Goal: Information Seeking & Learning: Learn about a topic

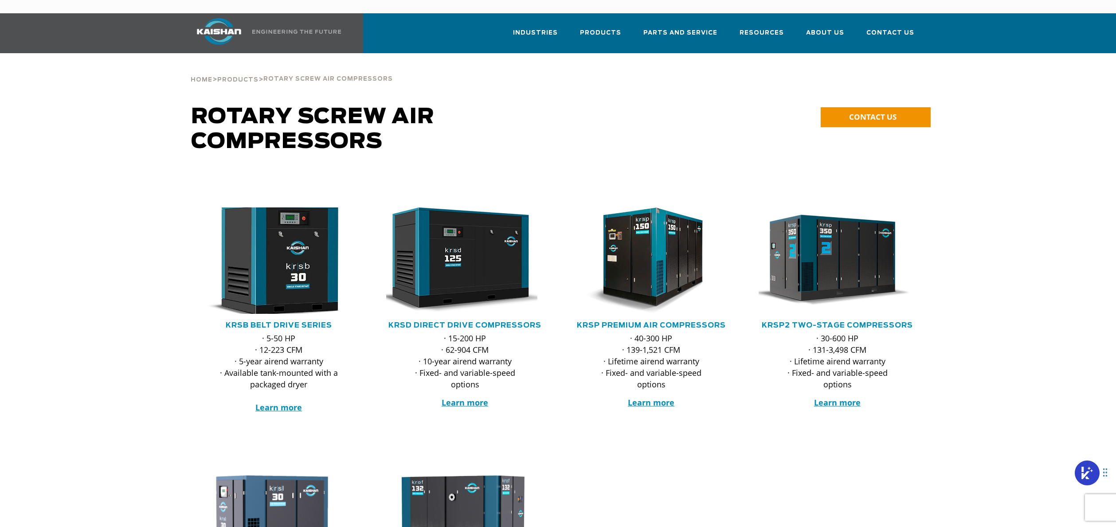
click at [273, 257] on img at bounding box center [272, 260] width 174 height 117
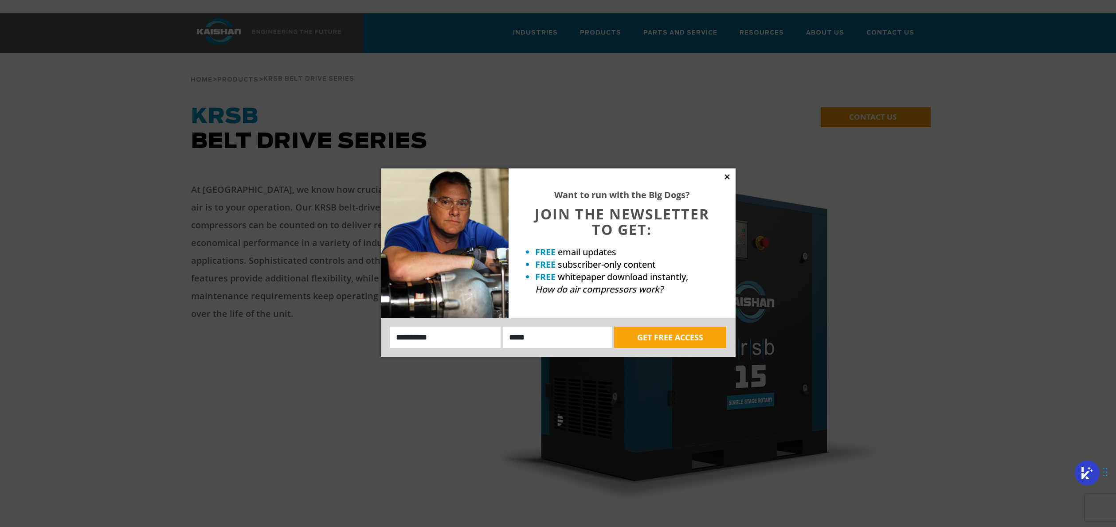
click at [728, 175] on icon at bounding box center [727, 176] width 5 height 5
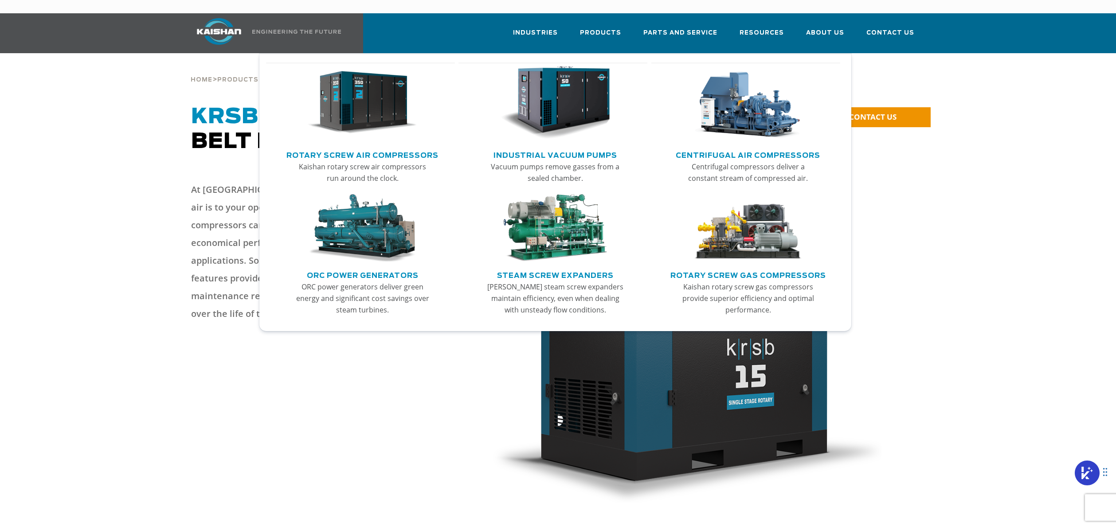
click at [359, 98] on img "Main menu" at bounding box center [362, 103] width 109 height 74
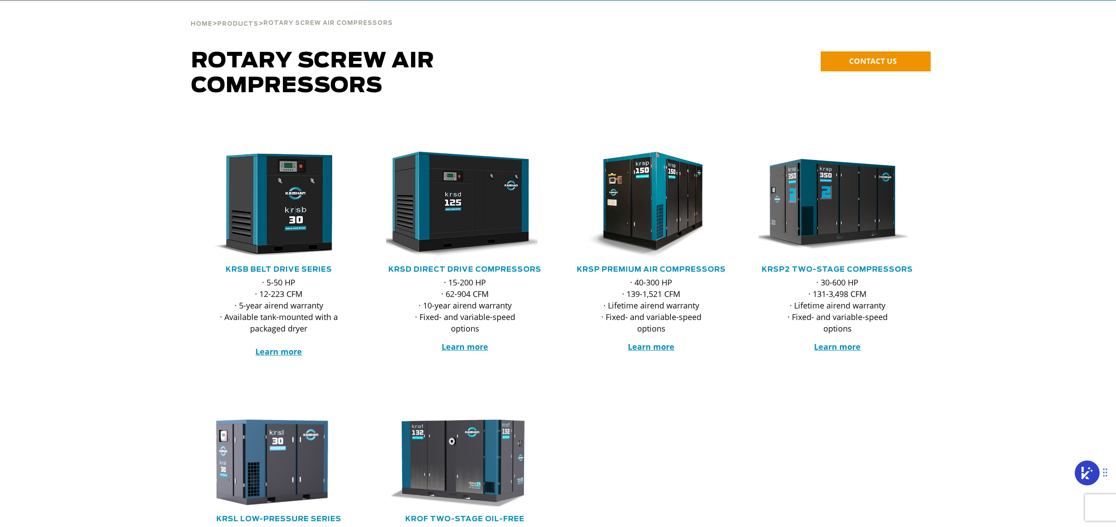
scroll to position [74, 0]
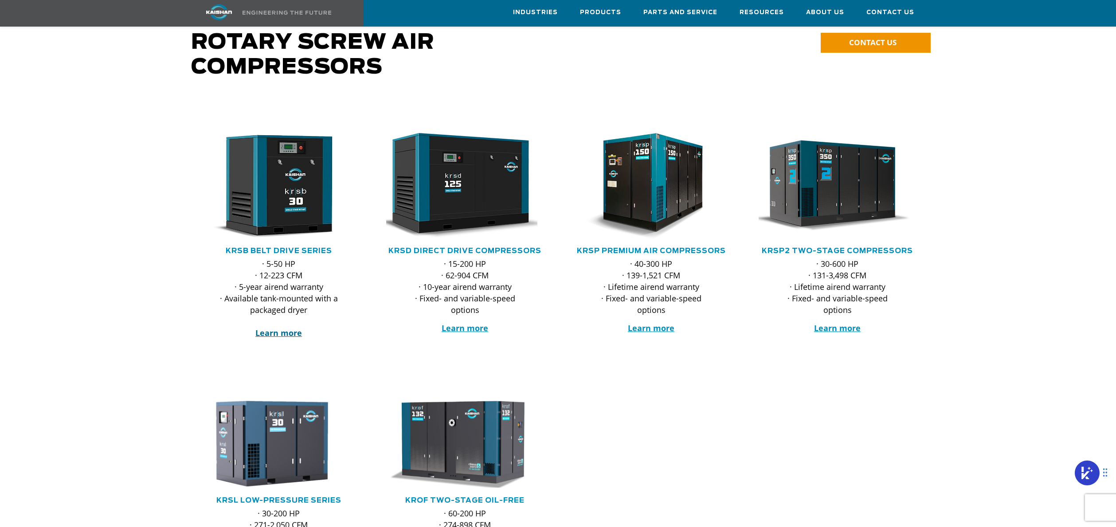
click at [269, 328] on strong "Learn more" at bounding box center [278, 333] width 47 height 11
